Goal: Transaction & Acquisition: Purchase product/service

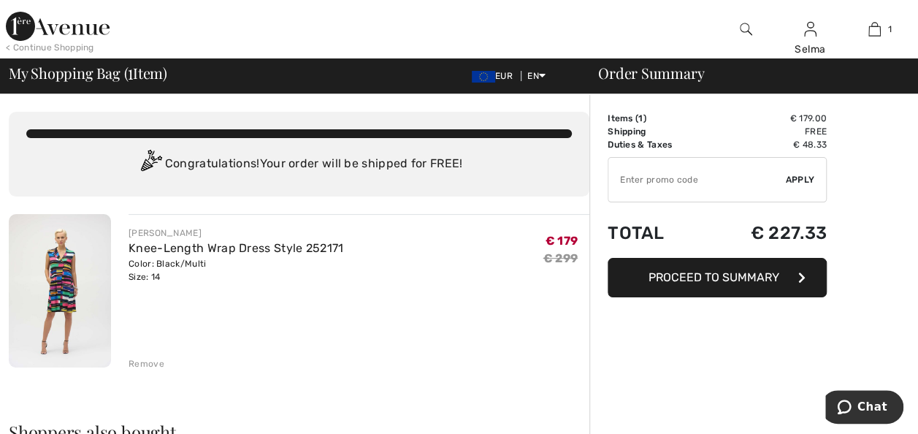
click at [659, 182] on input "TEXT" at bounding box center [696, 180] width 177 height 44
type input "EXTRA20"
click at [793, 183] on span "Apply" at bounding box center [800, 179] width 29 height 13
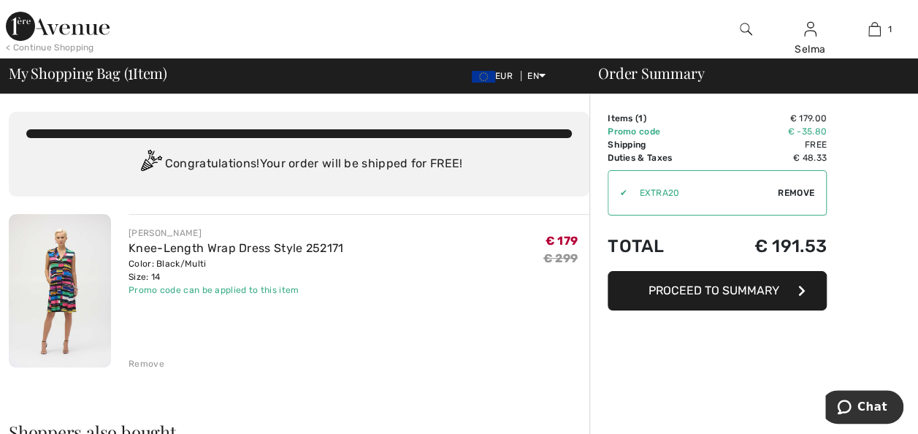
click at [74, 37] on img at bounding box center [58, 26] width 104 height 29
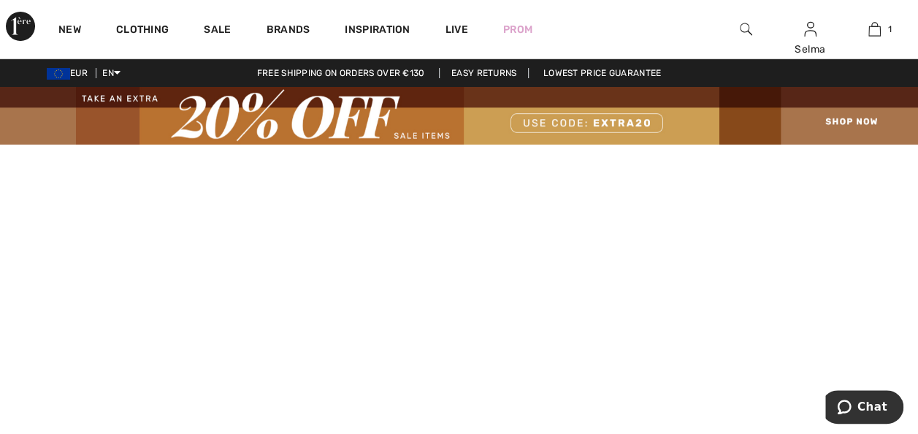
click at [834, 119] on img at bounding box center [459, 116] width 918 height 58
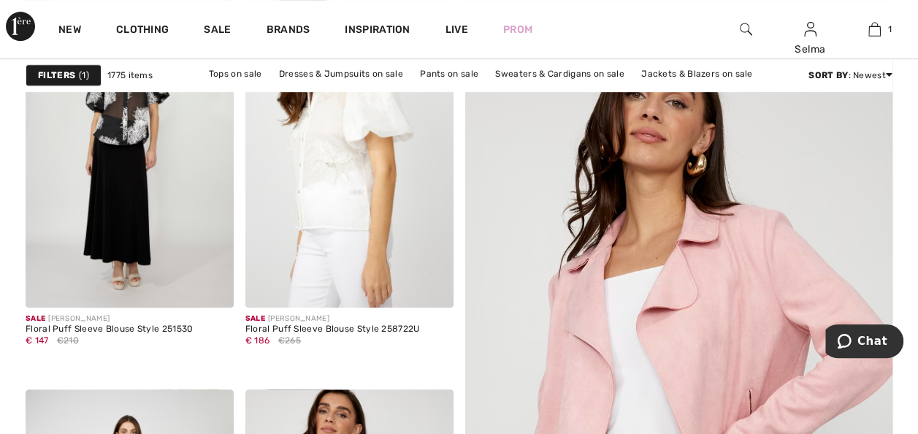
scroll to position [290, 0]
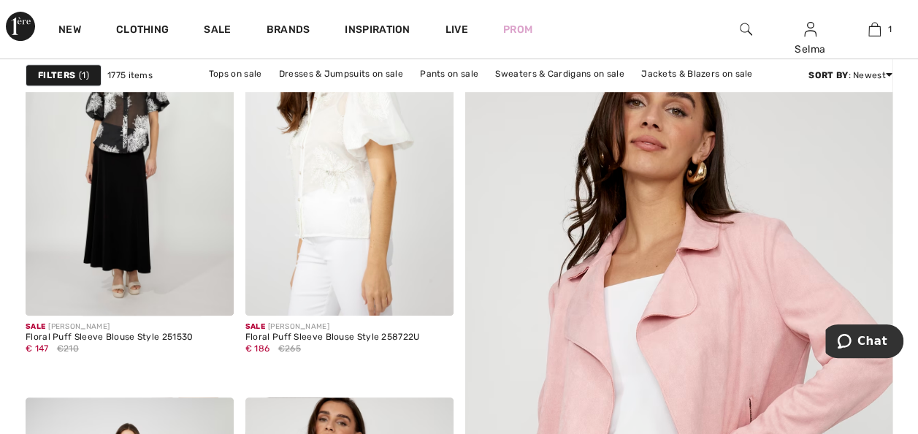
click at [83, 80] on span "1" at bounding box center [84, 75] width 10 height 13
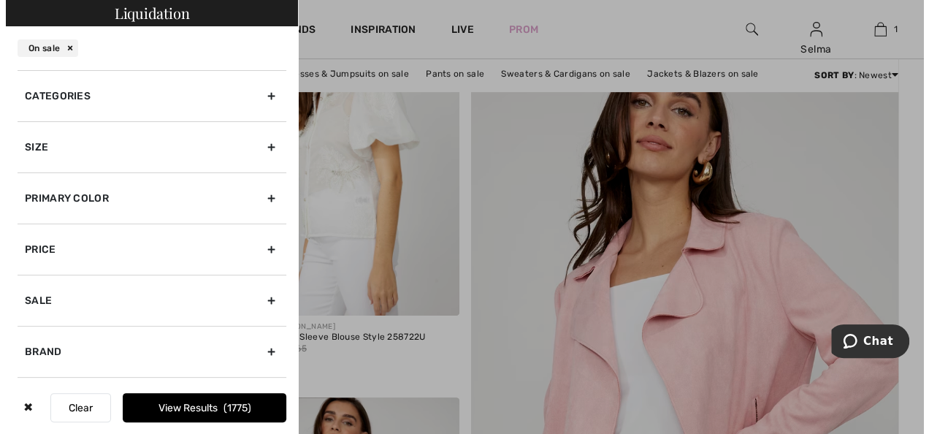
scroll to position [291, 0]
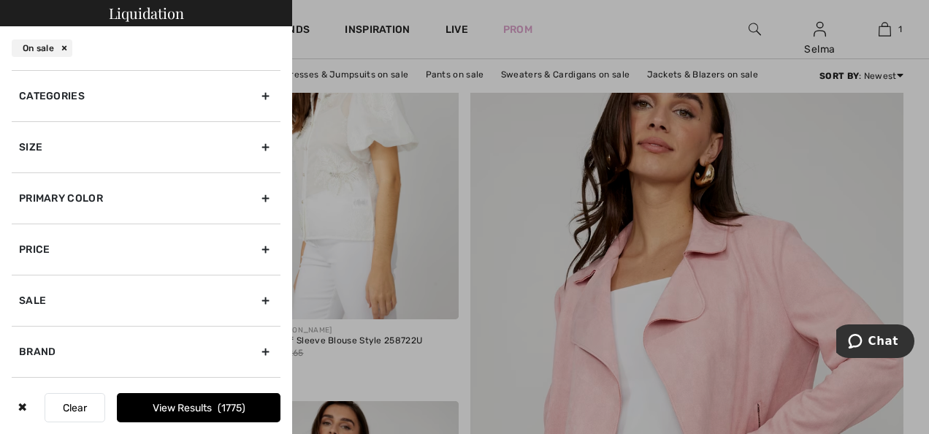
click at [258, 146] on div "Size" at bounding box center [146, 146] width 269 height 51
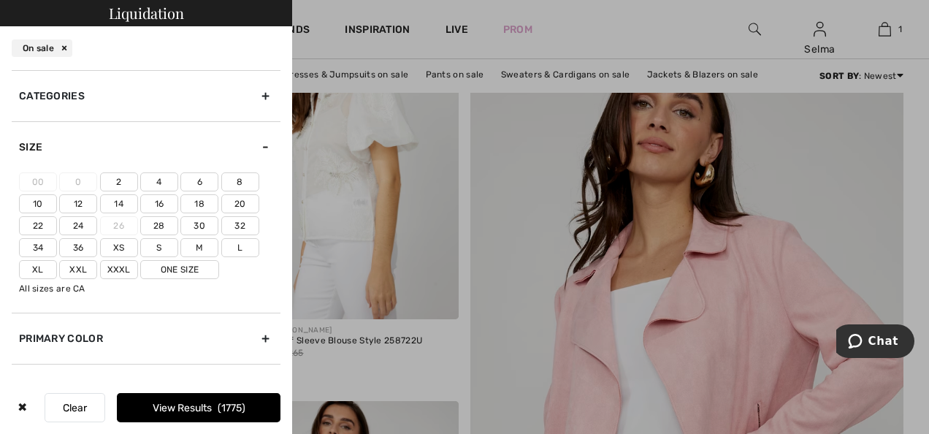
click at [119, 199] on label "14" at bounding box center [119, 203] width 38 height 19
click at [0, 0] on input"] "14" at bounding box center [0, 0] width 0 height 0
click at [77, 204] on label "12" at bounding box center [78, 203] width 38 height 19
click at [0, 0] on input"] "12" at bounding box center [0, 0] width 0 height 0
click at [164, 410] on button "View Results 559" at bounding box center [199, 407] width 164 height 29
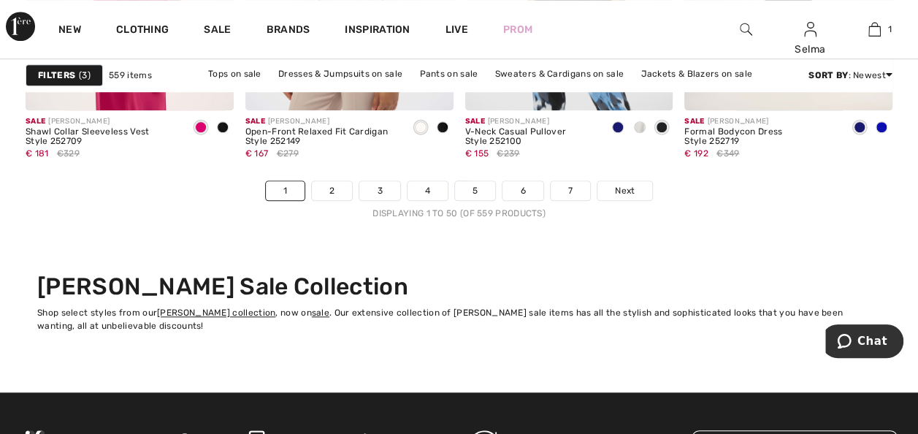
scroll to position [6116, 0]
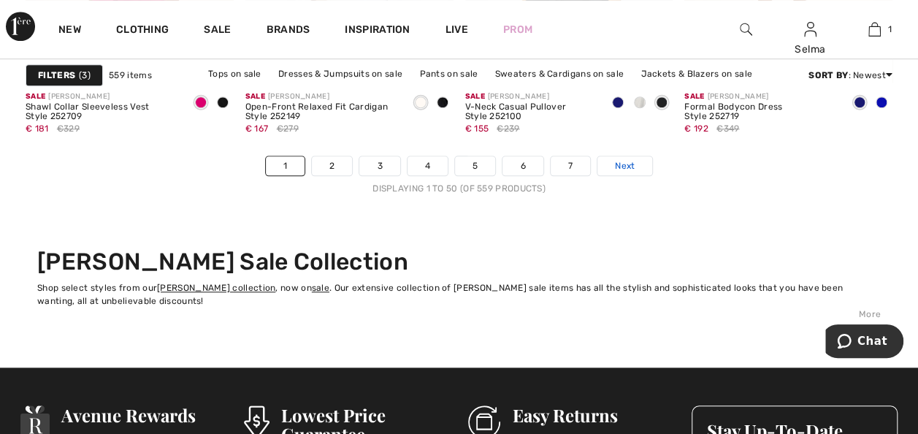
click at [633, 166] on span "Next" at bounding box center [625, 165] width 20 height 13
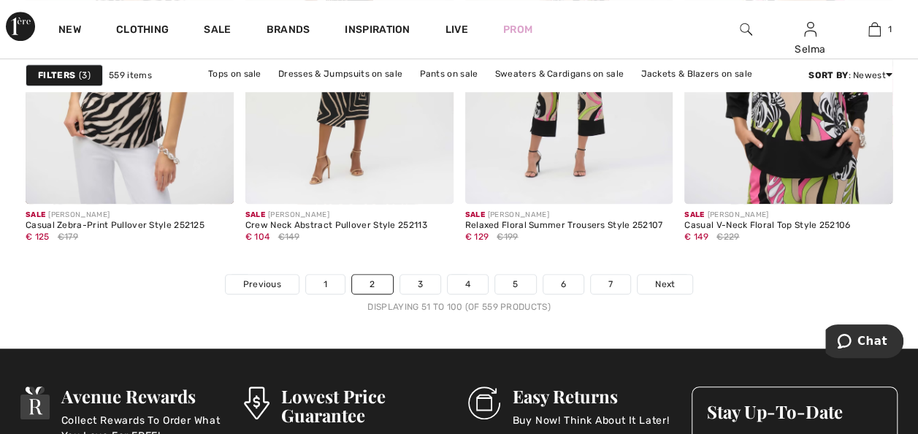
scroll to position [5986, 0]
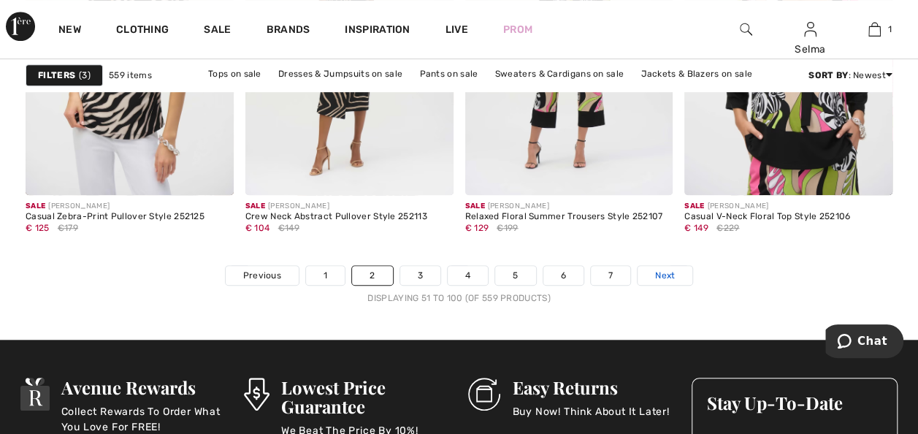
click at [676, 275] on link "Next" at bounding box center [664, 275] width 55 height 19
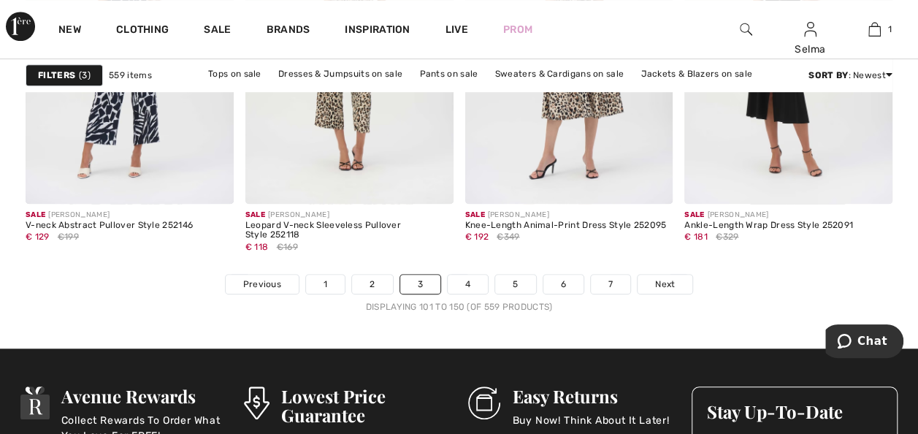
scroll to position [5969, 0]
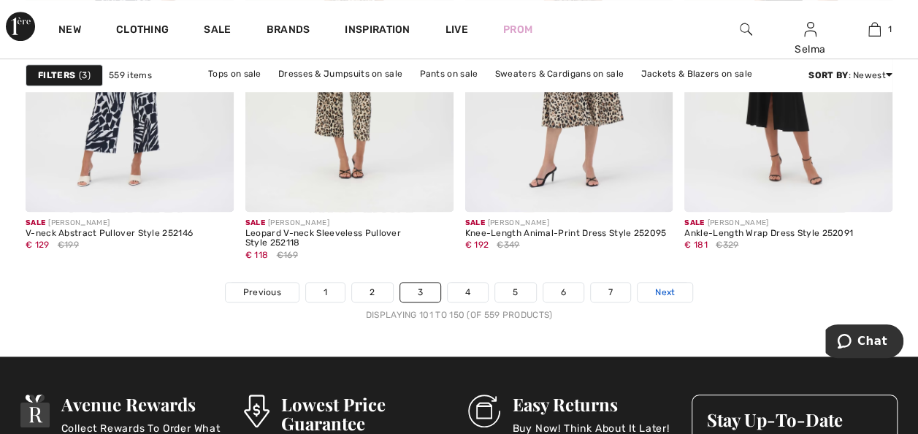
click at [663, 291] on span "Next" at bounding box center [665, 292] width 20 height 13
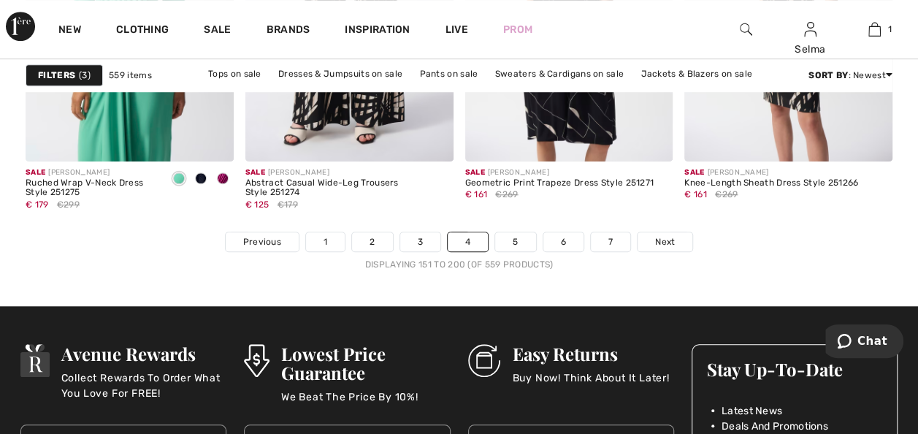
scroll to position [6078, 0]
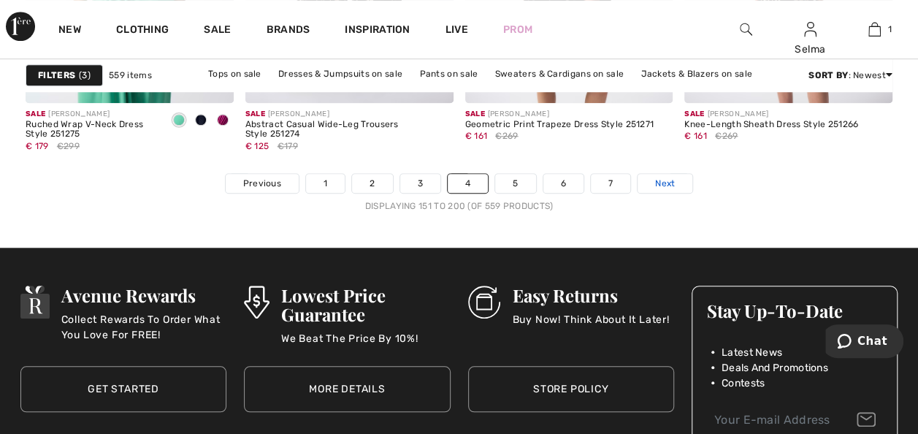
click at [659, 184] on span "Next" at bounding box center [665, 183] width 20 height 13
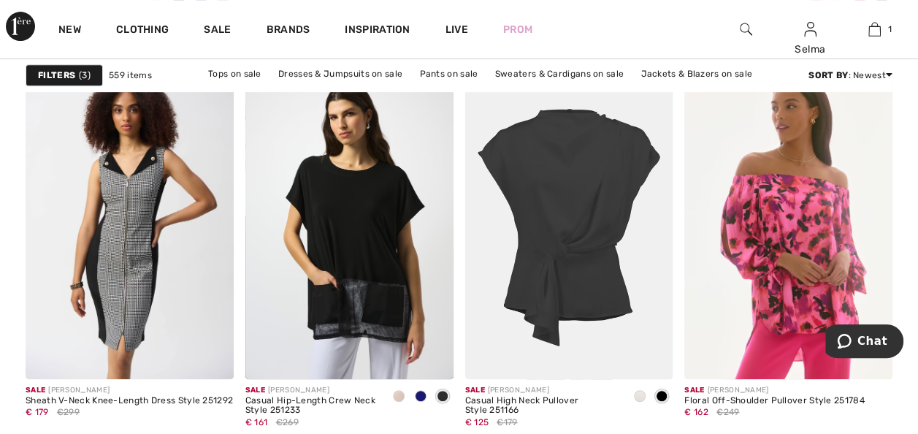
scroll to position [5827, 0]
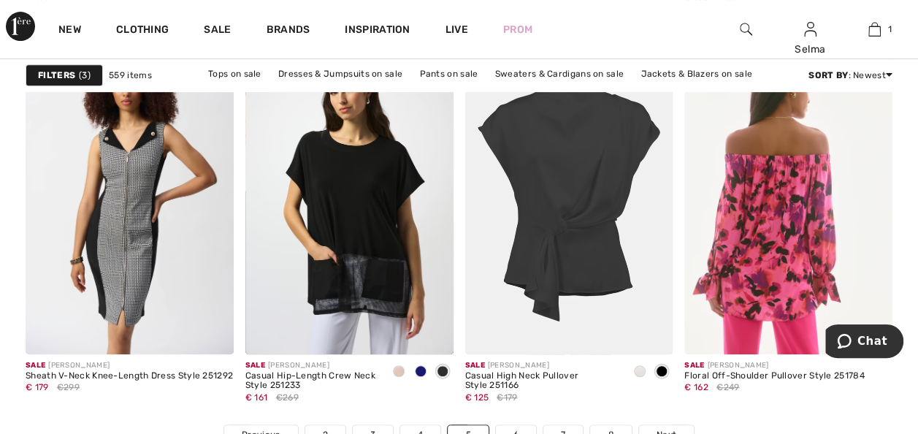
click at [811, 201] on img at bounding box center [788, 198] width 208 height 312
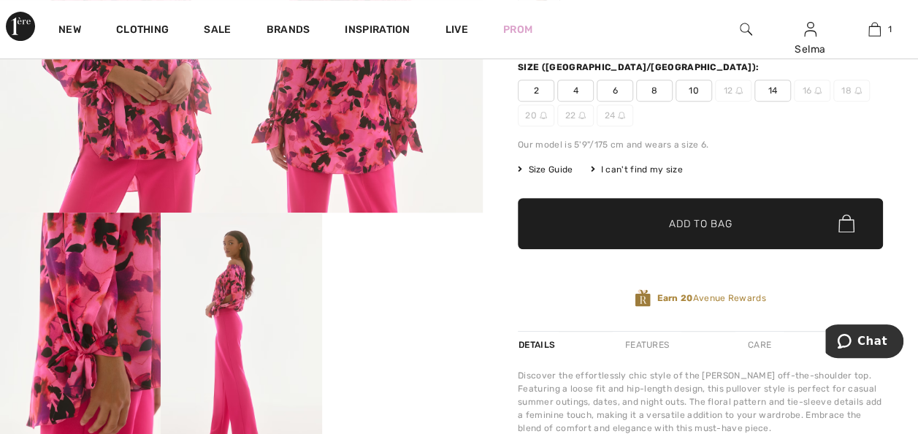
scroll to position [340, 0]
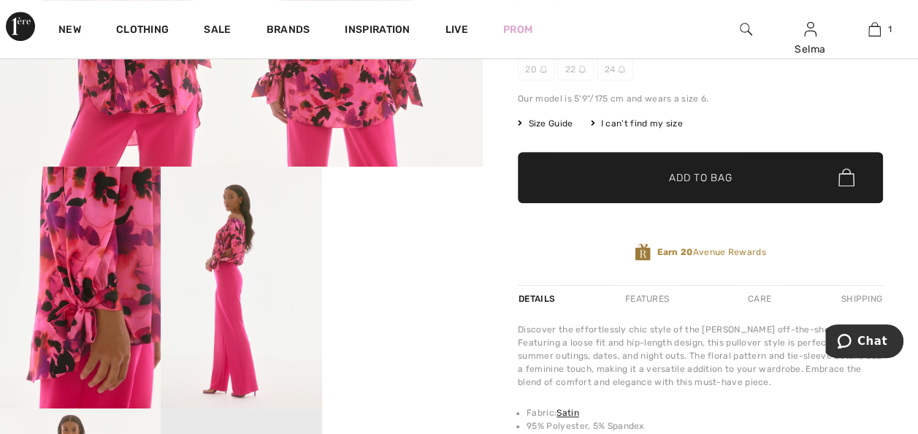
click at [409, 247] on video "Your browser does not support the video tag." at bounding box center [402, 206] width 161 height 80
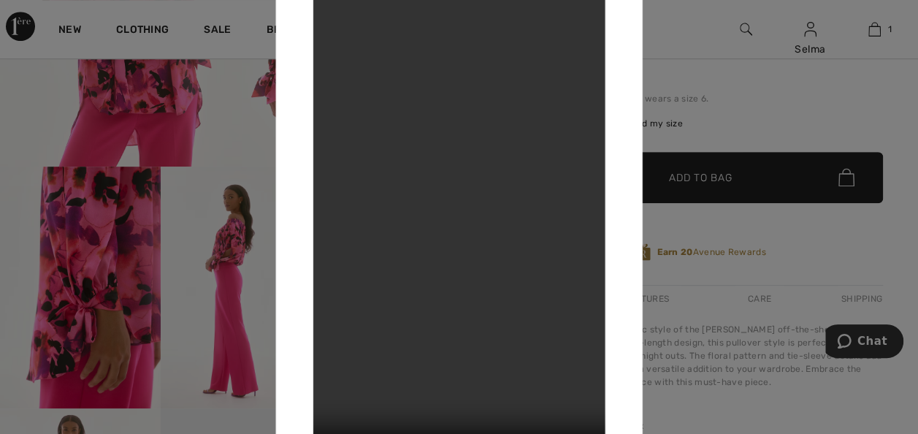
click at [688, 15] on div at bounding box center [459, 217] width 918 height 434
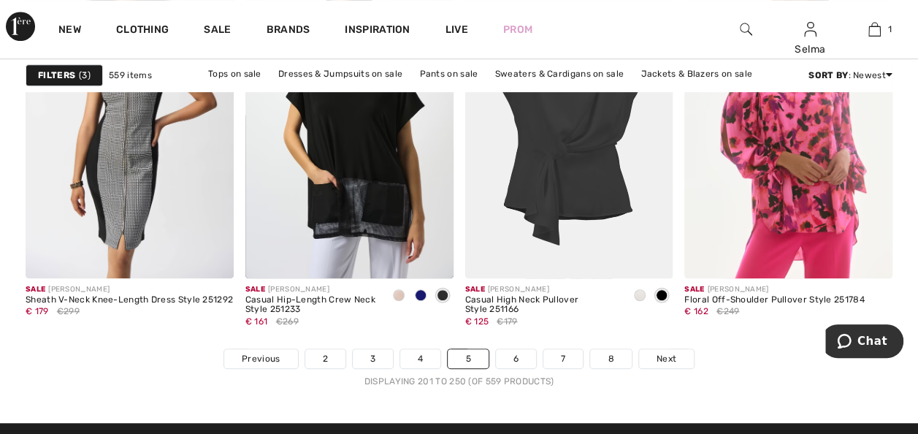
scroll to position [5911, 0]
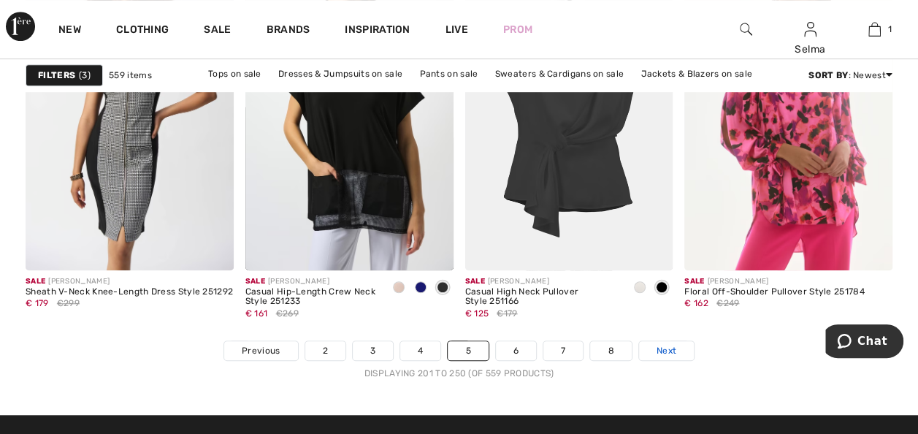
click at [662, 352] on span "Next" at bounding box center [666, 350] width 20 height 13
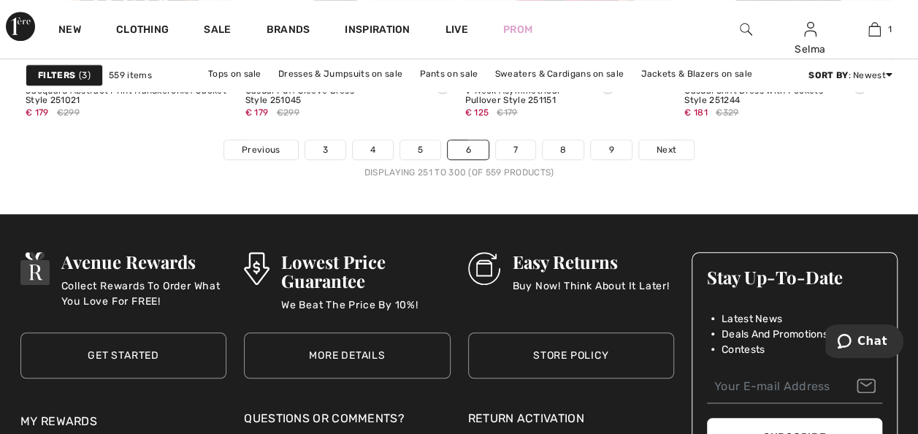
scroll to position [6128, 0]
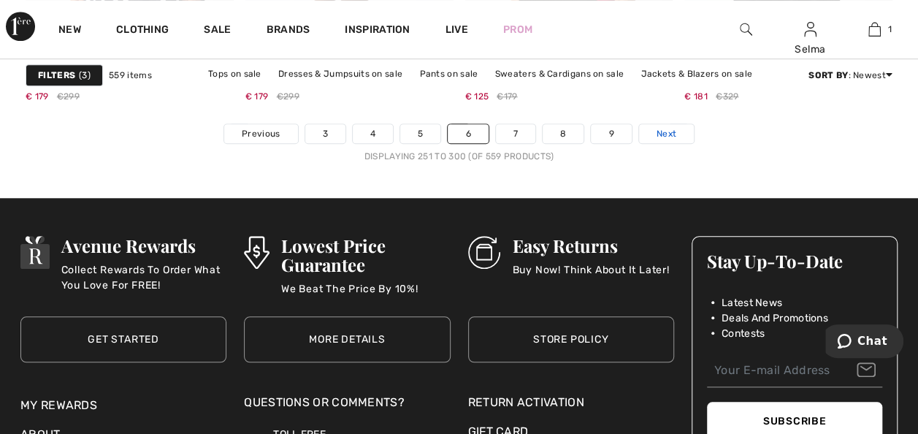
click at [661, 131] on span "Next" at bounding box center [666, 133] width 20 height 13
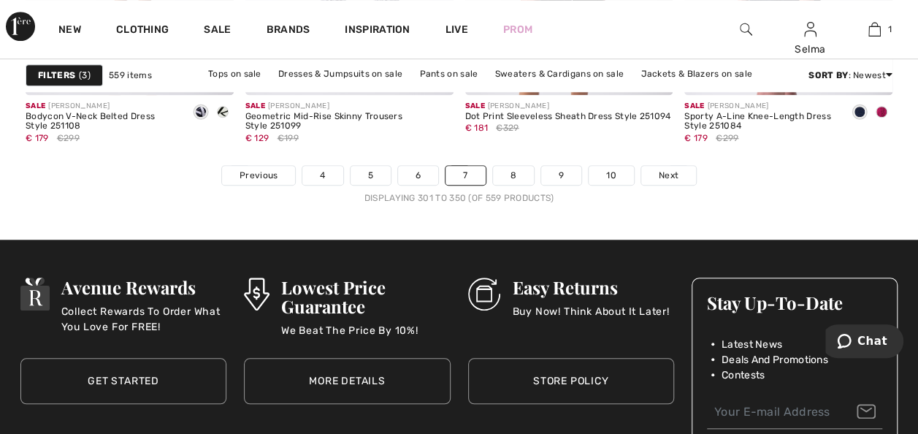
scroll to position [6128, 0]
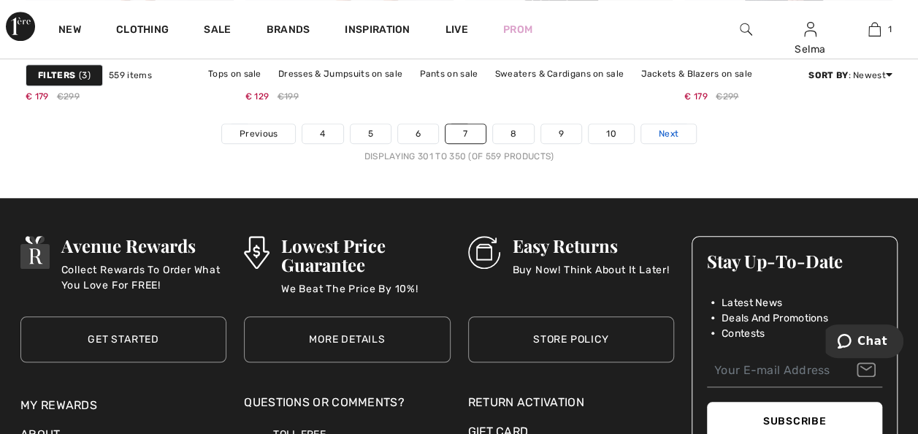
click at [670, 131] on span "Next" at bounding box center [669, 133] width 20 height 13
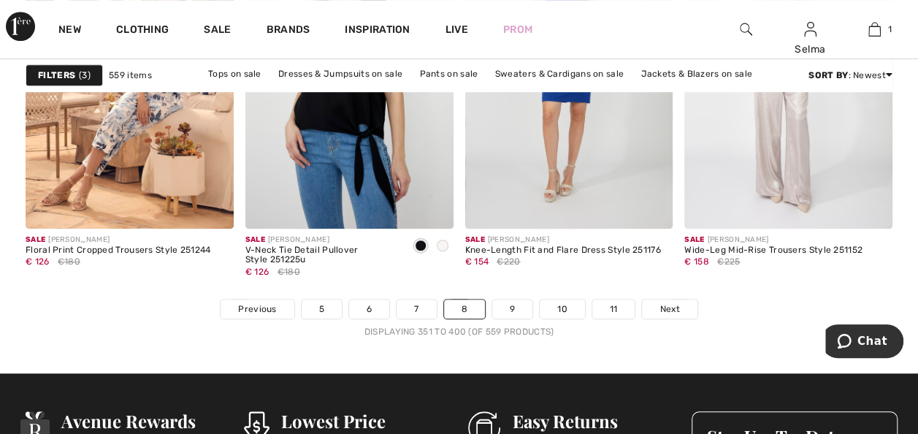
scroll to position [6078, 0]
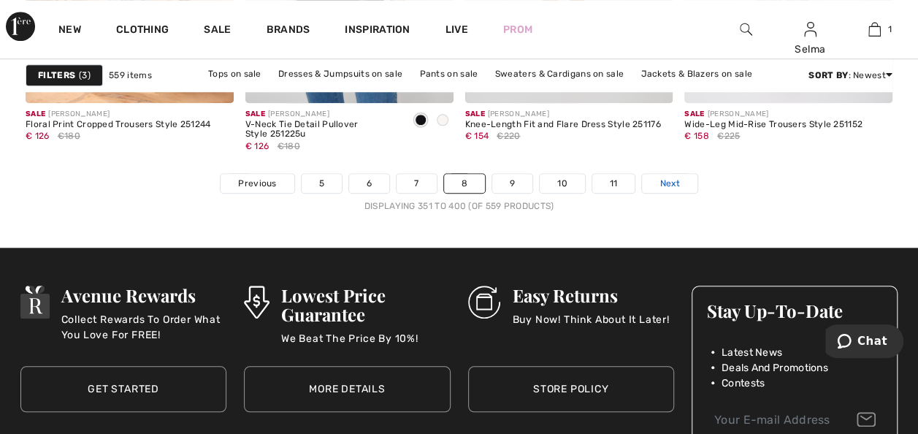
click at [662, 185] on span "Next" at bounding box center [669, 183] width 20 height 13
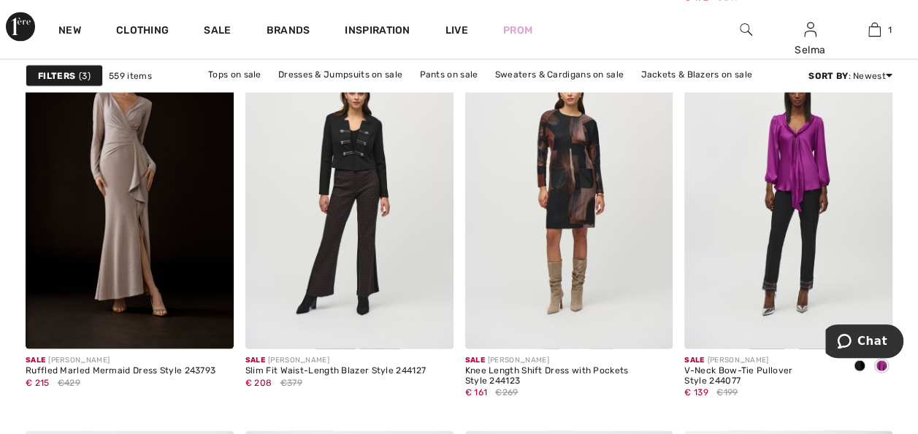
scroll to position [4117, 0]
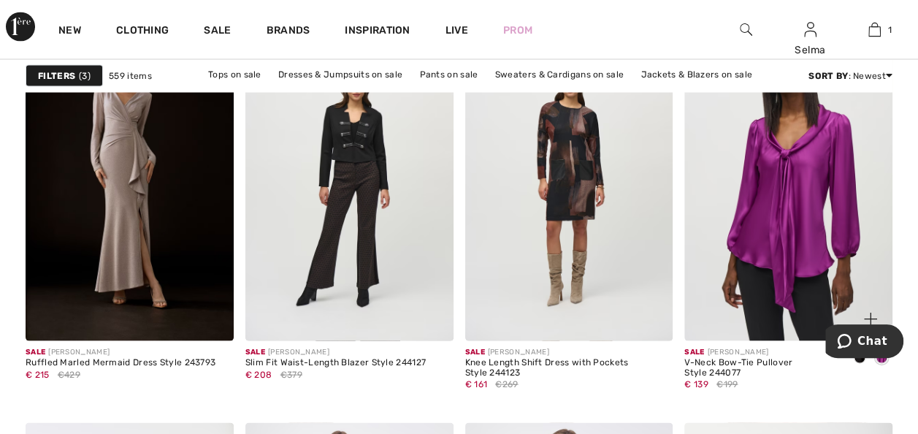
click at [781, 212] on img at bounding box center [788, 184] width 208 height 312
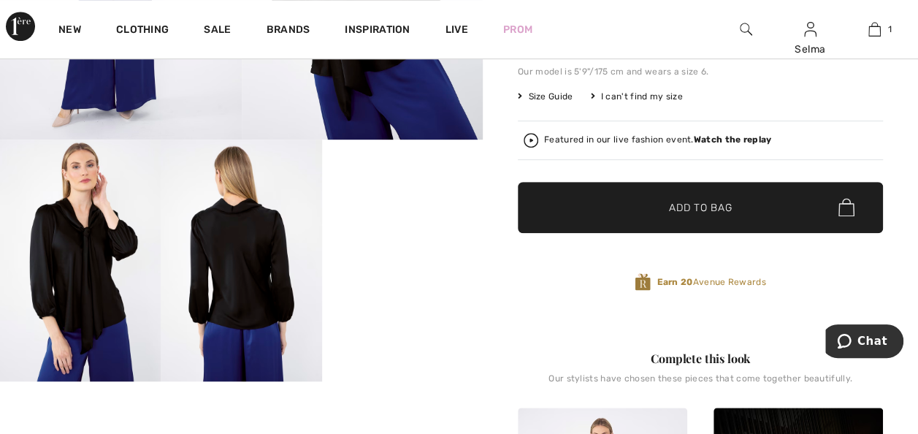
scroll to position [378, 0]
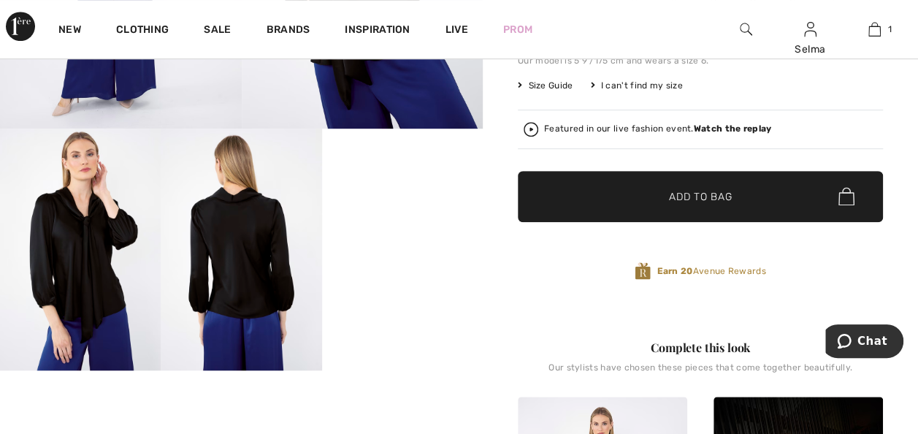
click at [410, 209] on video "Your browser does not support the video tag." at bounding box center [402, 169] width 161 height 80
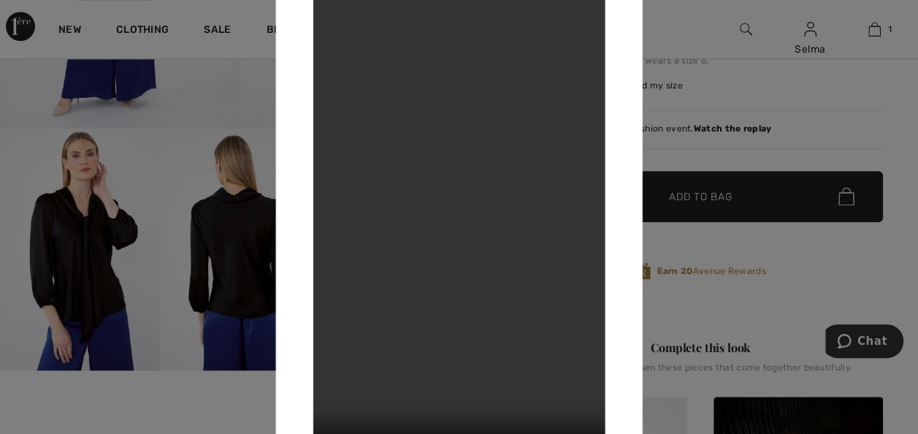
click at [756, 85] on div at bounding box center [459, 217] width 918 height 434
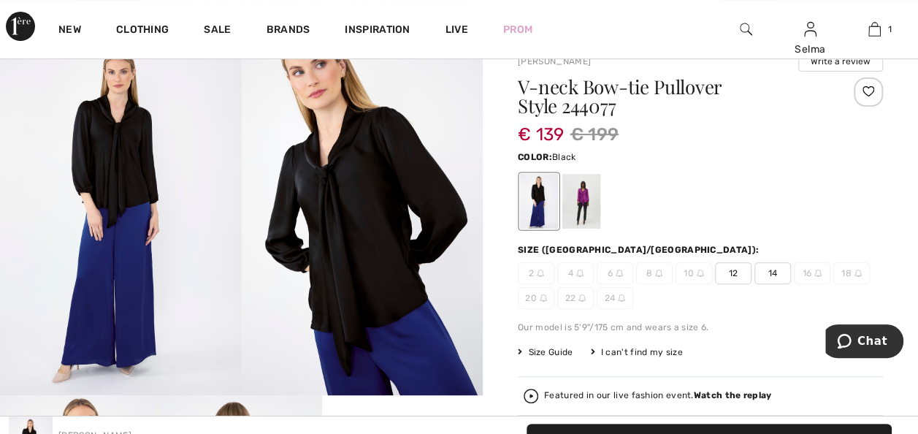
scroll to position [0, 0]
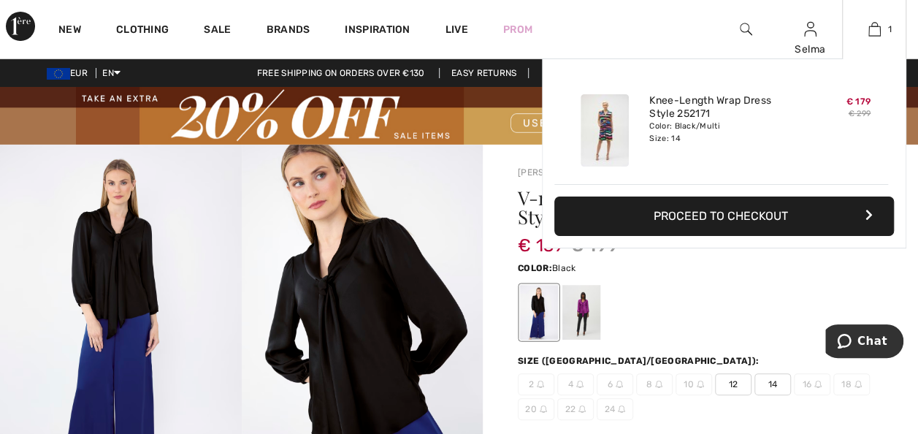
click at [578, 304] on div "Added to Bag Joseph Ribkoff Knee-length Wrap Dress Style 252171 € 179 € 299 Col…" at bounding box center [724, 187] width 364 height 259
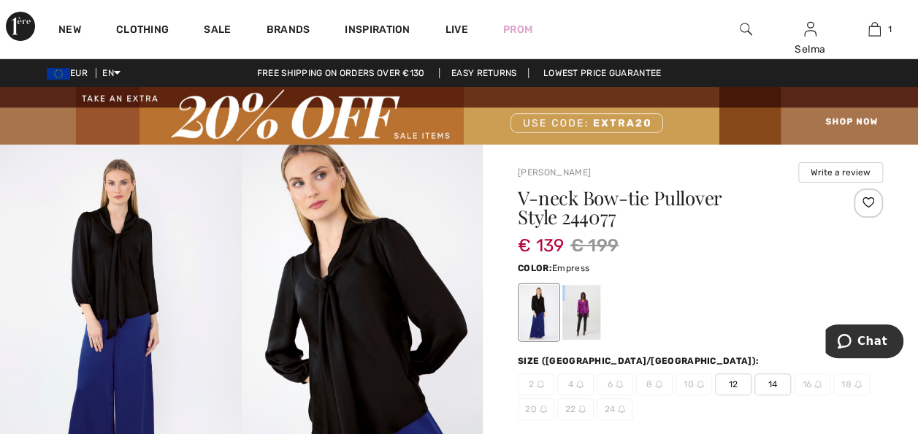
drag, startPoint x: 710, startPoint y: 320, endPoint x: 587, endPoint y: 307, distance: 124.0
click at [587, 307] on div at bounding box center [700, 312] width 365 height 61
click at [587, 307] on div at bounding box center [581, 312] width 38 height 55
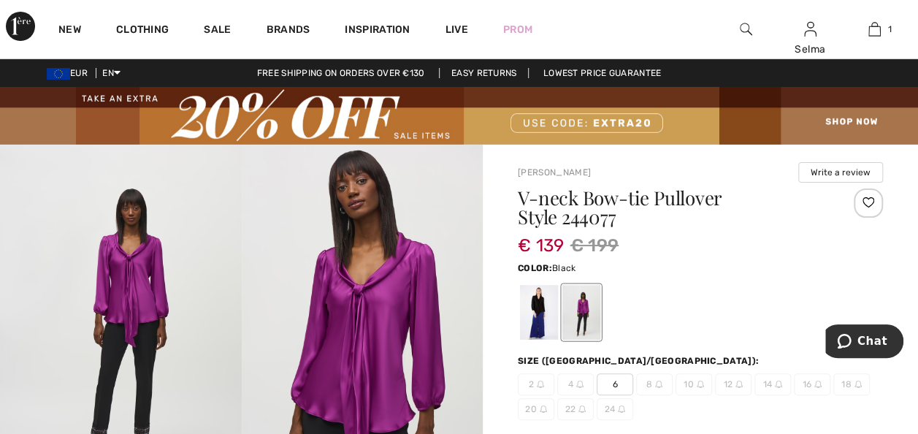
click at [535, 308] on div at bounding box center [539, 312] width 38 height 55
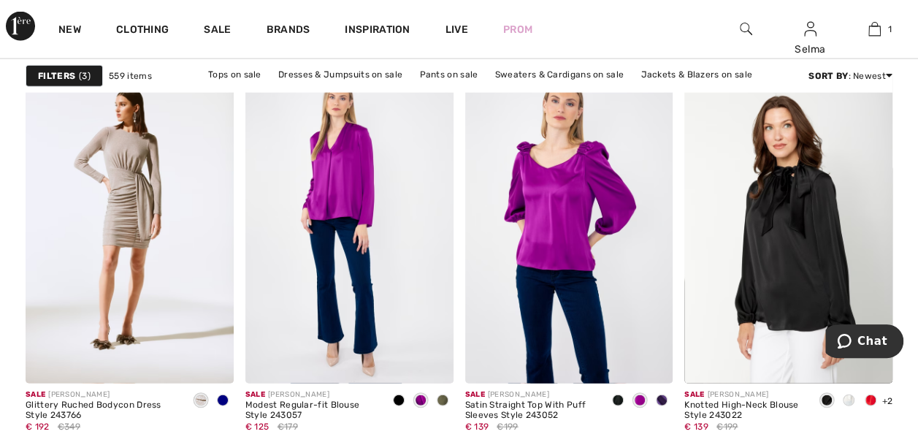
scroll to position [4475, 0]
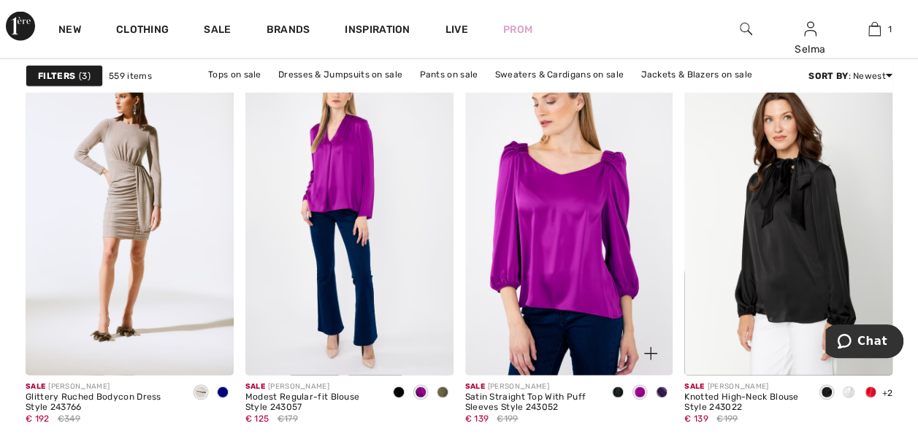
click at [562, 245] on img at bounding box center [569, 220] width 208 height 312
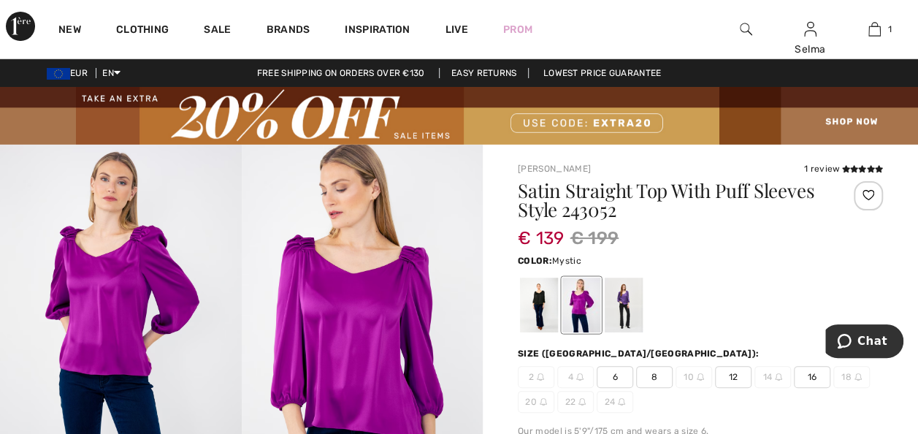
click at [613, 300] on div at bounding box center [624, 304] width 38 height 55
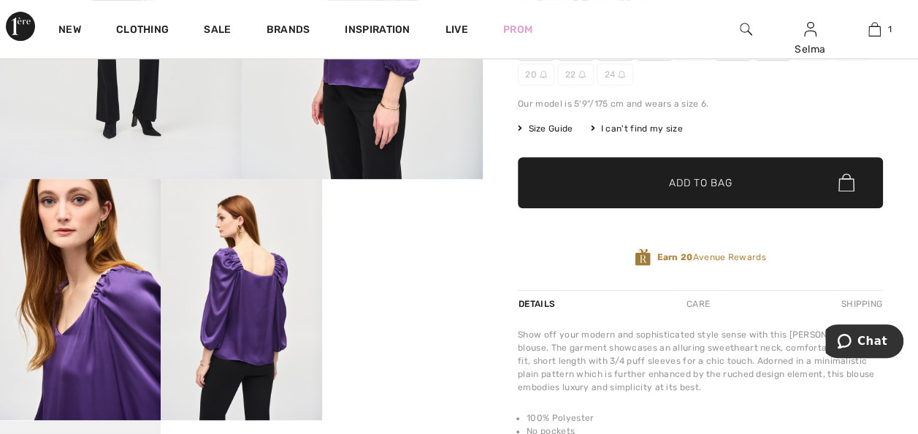
scroll to position [323, 0]
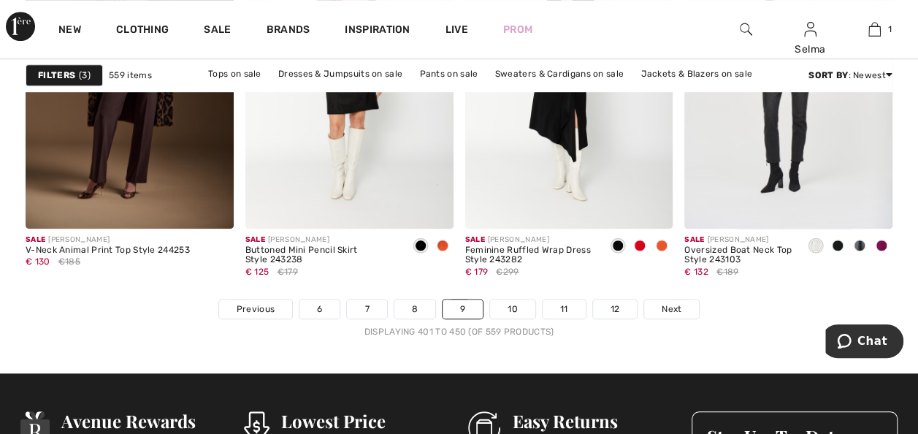
scroll to position [5944, 0]
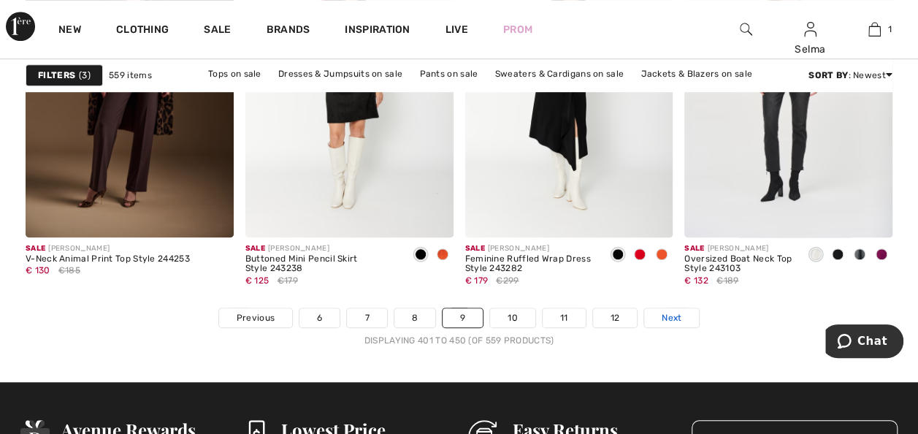
click at [667, 313] on span "Next" at bounding box center [672, 317] width 20 height 13
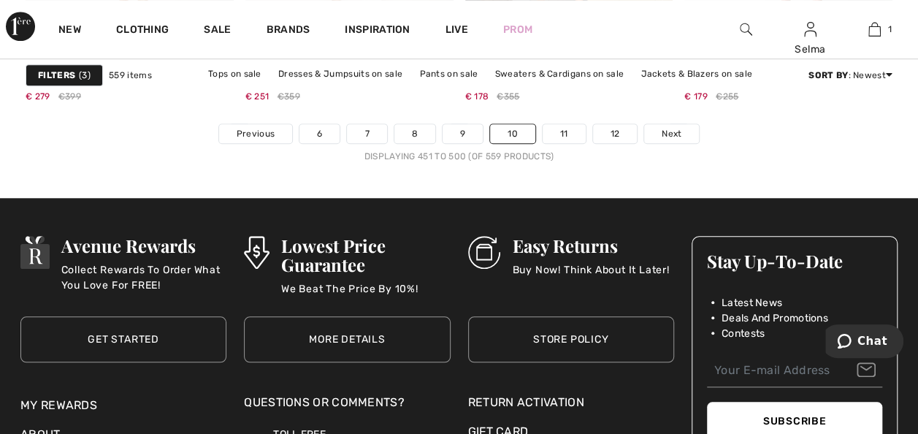
scroll to position [6145, 0]
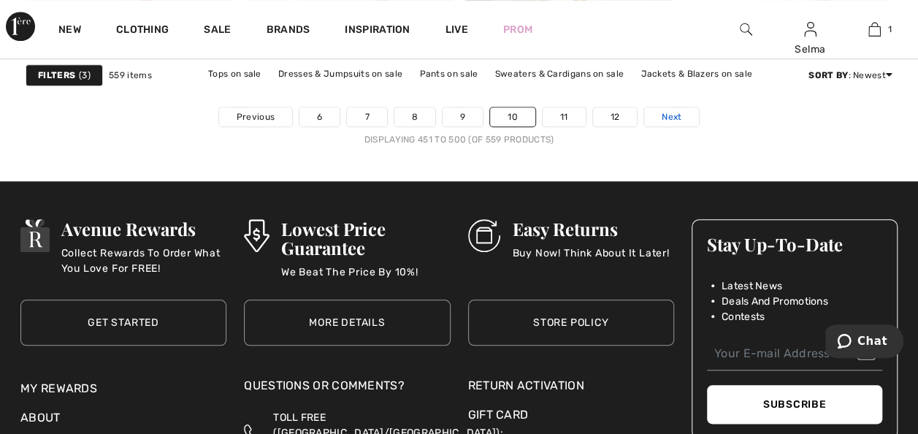
click at [667, 112] on span "Next" at bounding box center [672, 116] width 20 height 13
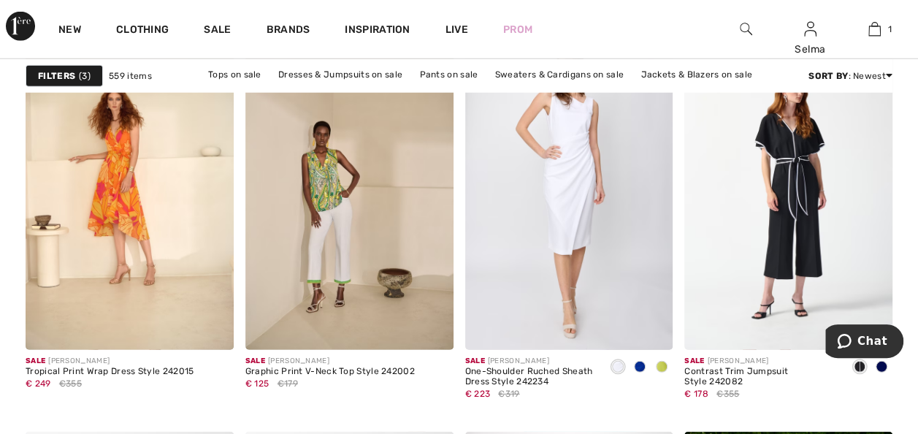
scroll to position [1950, 0]
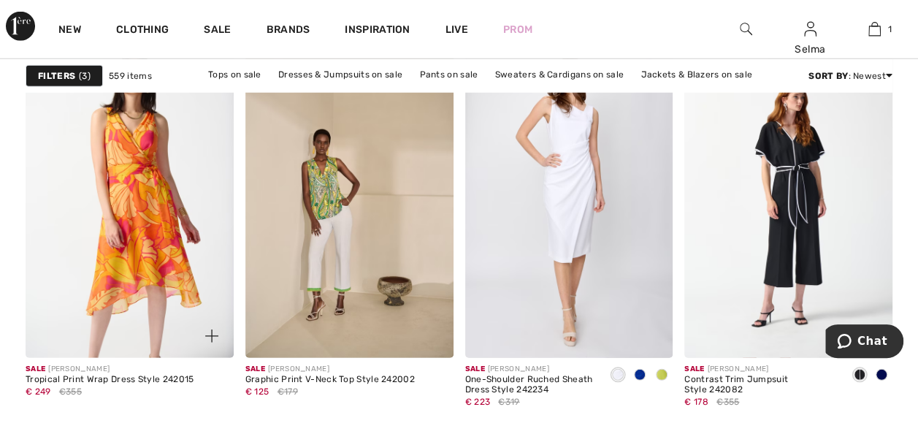
click at [159, 301] on img at bounding box center [130, 202] width 208 height 312
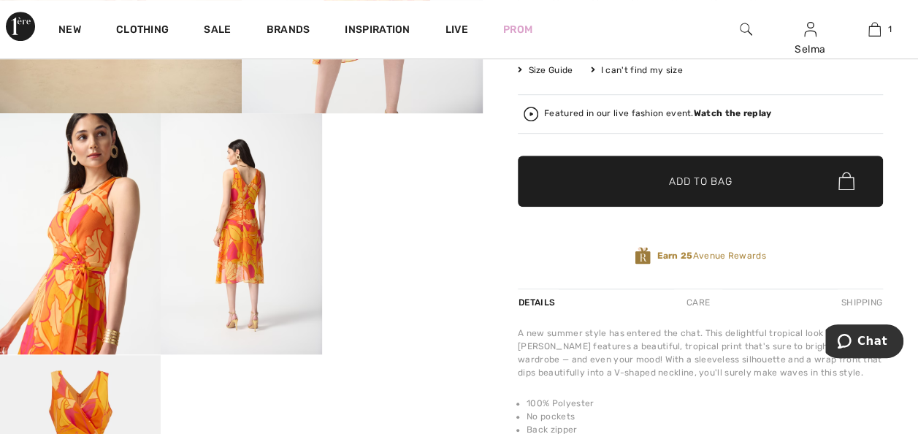
scroll to position [413, 0]
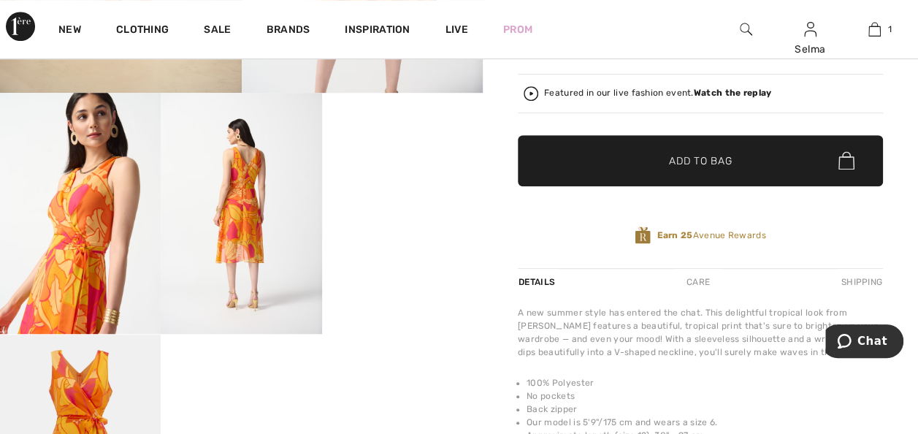
click at [411, 173] on video "Your browser does not support the video tag." at bounding box center [402, 133] width 161 height 80
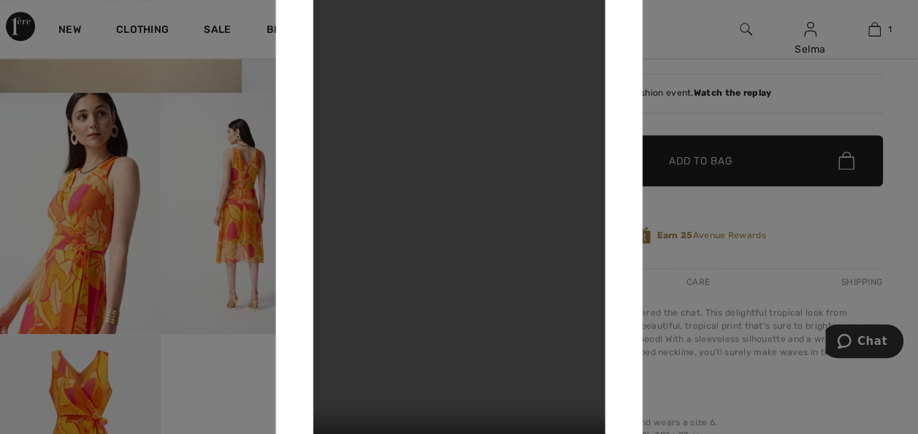
click at [692, 38] on div at bounding box center [459, 217] width 918 height 434
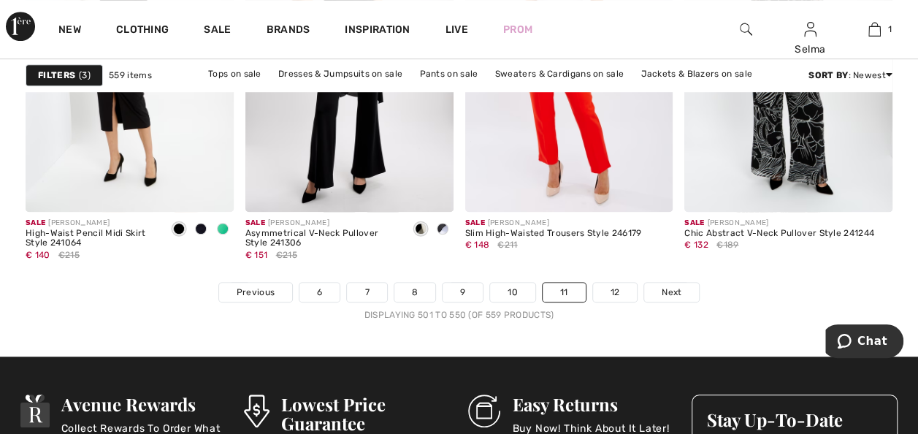
scroll to position [5961, 0]
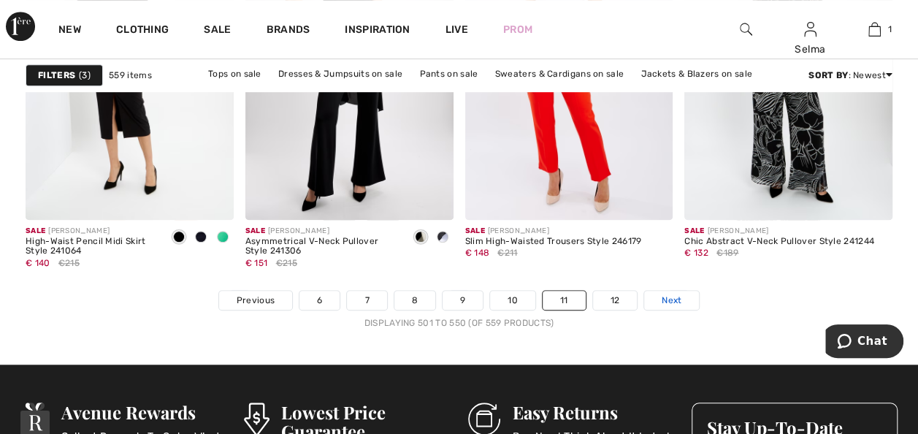
click at [672, 298] on span "Next" at bounding box center [672, 300] width 20 height 13
